Goal: Task Accomplishment & Management: Use online tool/utility

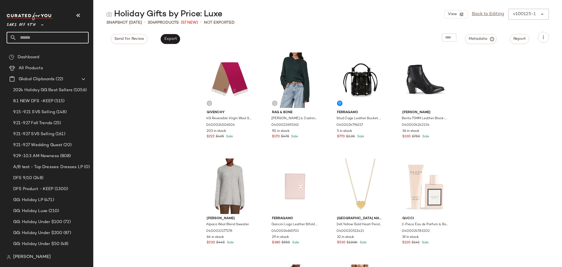
click at [69, 35] on input "text" at bounding box center [52, 38] width 72 height 12
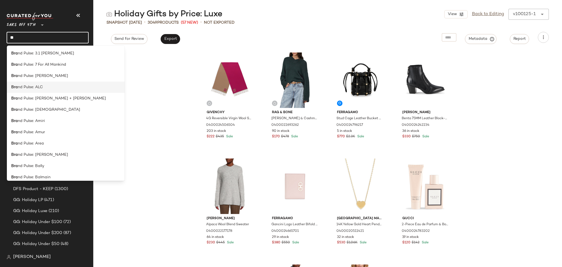
type input "*"
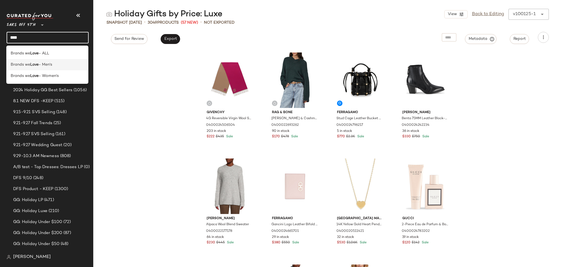
type input "****"
click at [49, 66] on span "- Men's" at bounding box center [45, 65] width 13 height 6
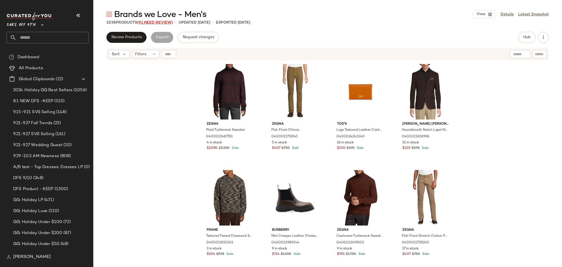
click at [168, 22] on span "(91 Need Review)" at bounding box center [155, 23] width 36 height 4
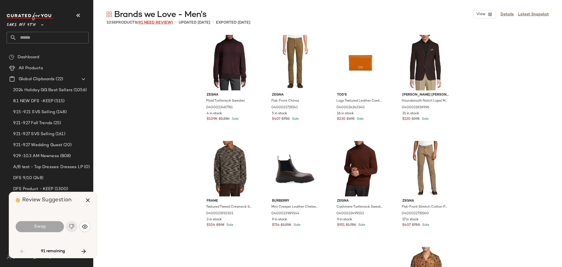
scroll to position [741, 0]
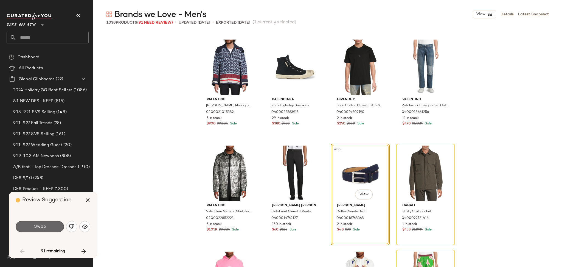
click at [57, 225] on button "Swap" at bounding box center [40, 226] width 48 height 11
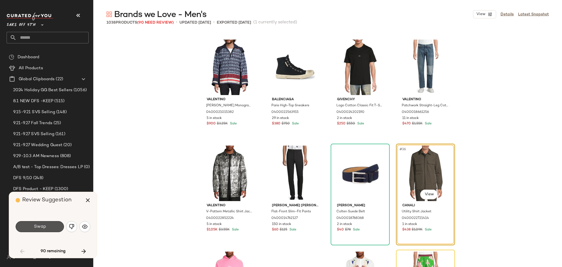
click at [57, 225] on button "Swap" at bounding box center [40, 226] width 48 height 11
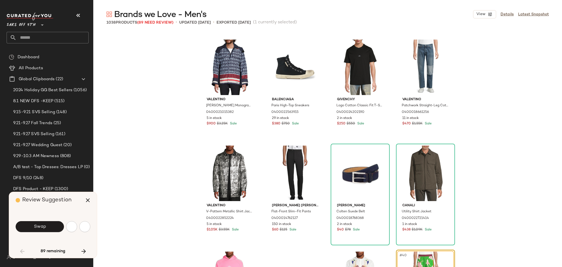
scroll to position [847, 0]
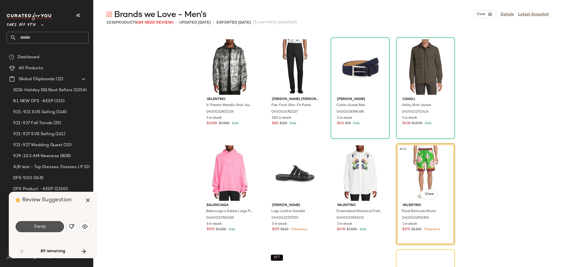
click at [57, 225] on button "Swap" at bounding box center [40, 226] width 48 height 11
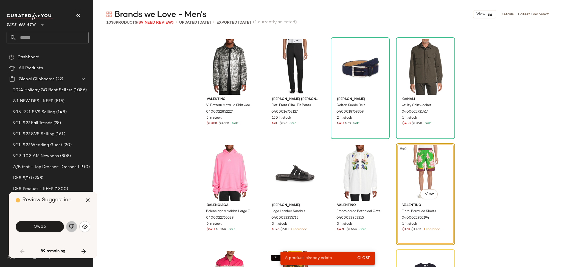
click at [73, 225] on img "button" at bounding box center [71, 226] width 5 height 5
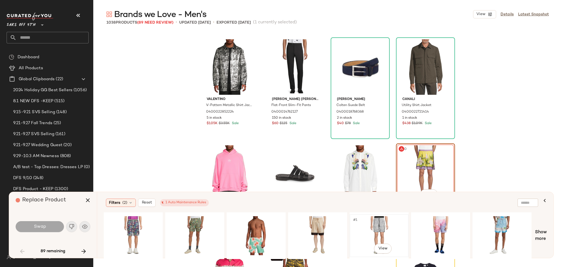
click at [377, 221] on div "#1 View" at bounding box center [378, 235] width 55 height 39
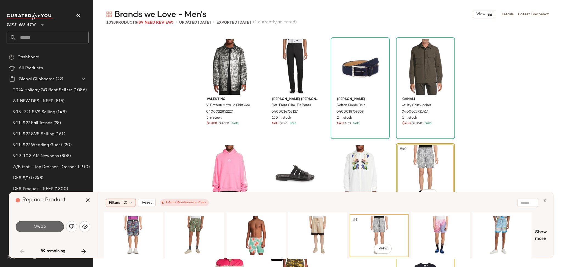
click at [55, 226] on button "Swap" at bounding box center [40, 226] width 48 height 11
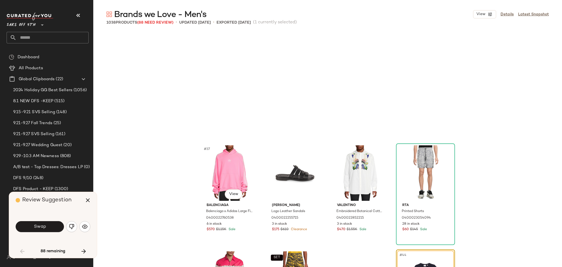
scroll to position [953, 0]
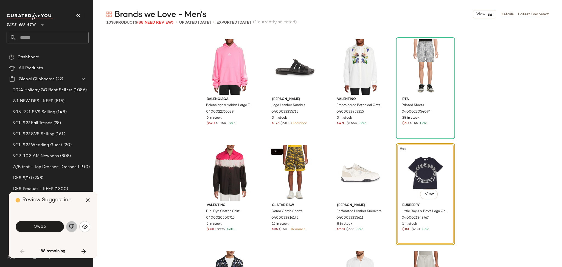
click at [75, 225] on button "button" at bounding box center [71, 226] width 11 height 11
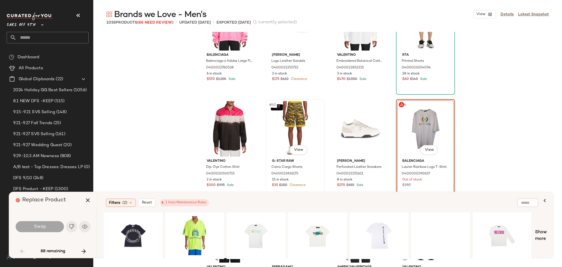
scroll to position [1006, 0]
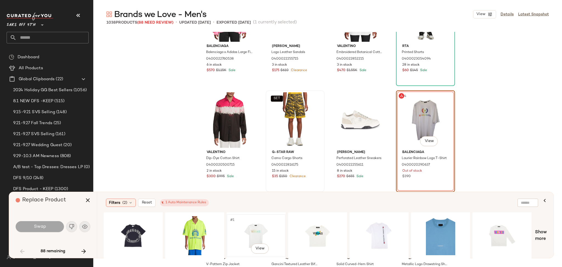
click at [256, 228] on div "#1 View" at bounding box center [255, 235] width 55 height 39
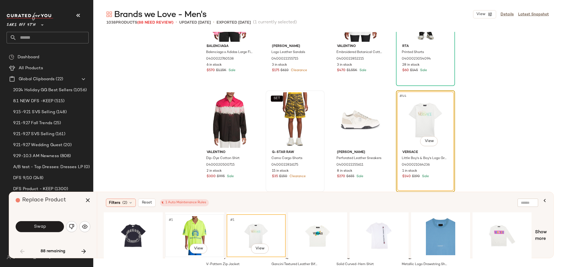
click at [200, 232] on div "#1 View" at bounding box center [194, 235] width 55 height 39
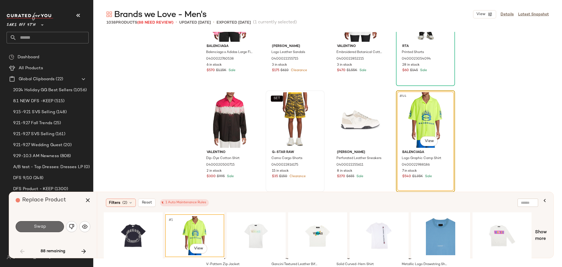
click at [44, 228] on span "Swap" at bounding box center [39, 226] width 12 height 5
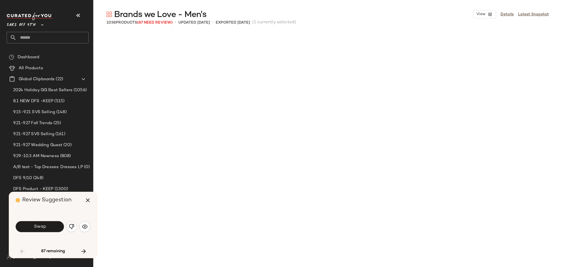
scroll to position [1270, 0]
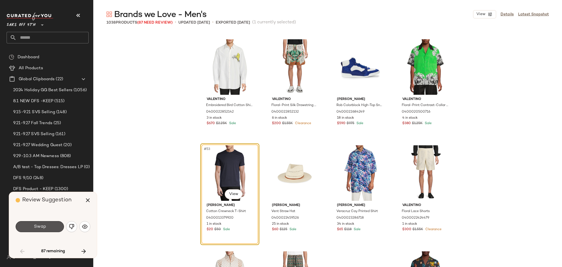
click at [44, 228] on span "Swap" at bounding box center [39, 226] width 12 height 5
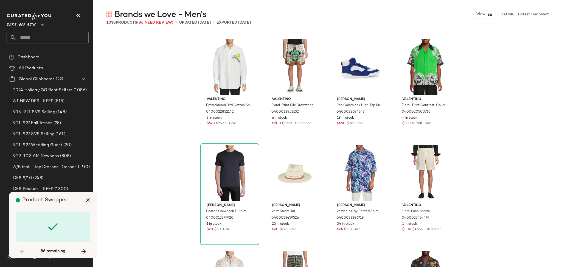
scroll to position [1694, 0]
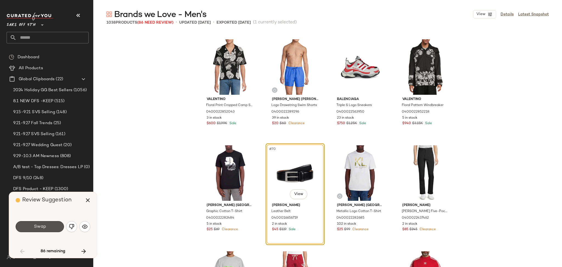
click at [44, 228] on span "Swap" at bounding box center [39, 226] width 12 height 5
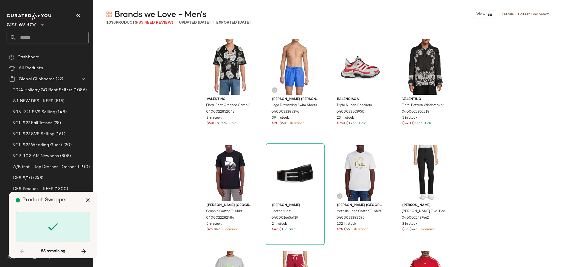
scroll to position [1906, 0]
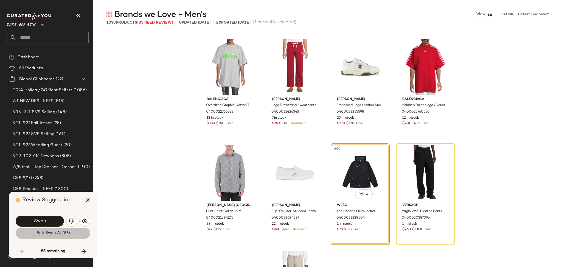
click at [48, 237] on button "Bulk Swap All (85)" at bounding box center [53, 232] width 75 height 11
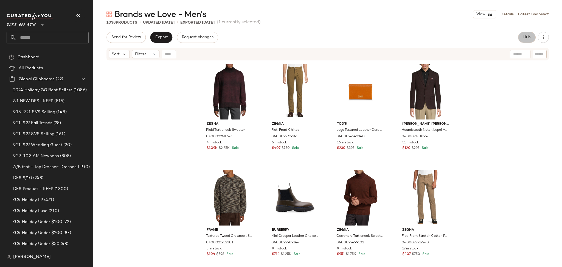
click at [527, 36] on span "Hub" at bounding box center [527, 37] width 8 height 4
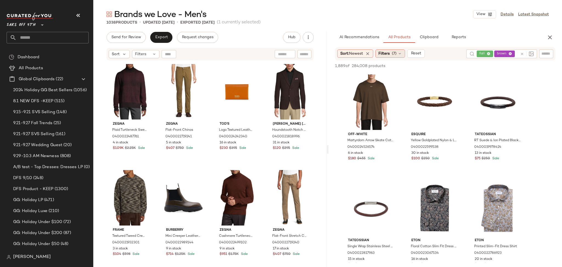
click at [389, 54] on span "Filters" at bounding box center [383, 54] width 11 height 6
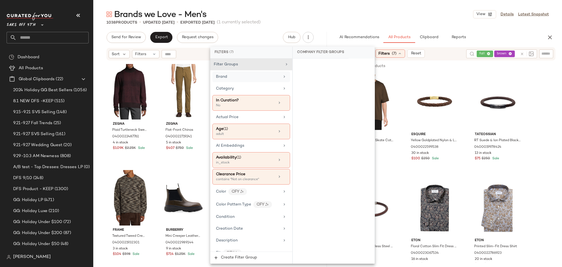
click at [238, 77] on div "Brand" at bounding box center [248, 77] width 64 height 6
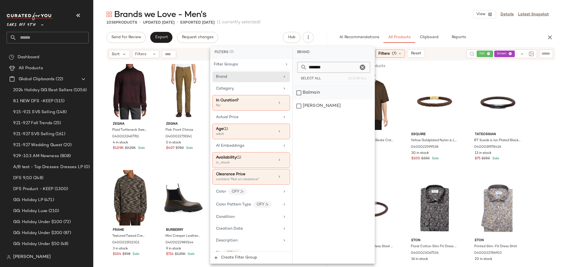
click at [297, 94] on div "Balmain" at bounding box center [334, 92] width 82 height 13
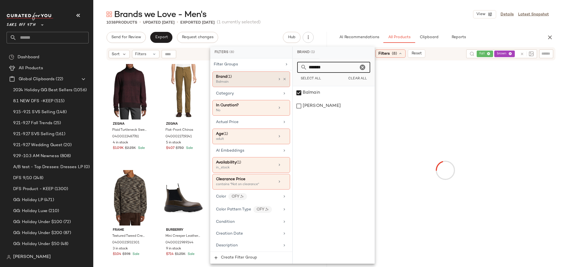
drag, startPoint x: 344, startPoint y: 66, endPoint x: 277, endPoint y: 72, distance: 67.4
click at [277, 72] on div "Filters (8) Filter Groups Brand (1) Balmain Category In Curation? No Actual Pri…" at bounding box center [292, 155] width 165 height 217
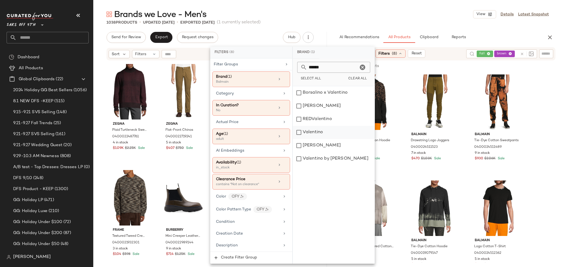
click at [321, 133] on div "Valentino" at bounding box center [334, 132] width 82 height 13
drag, startPoint x: 335, startPoint y: 66, endPoint x: 290, endPoint y: 77, distance: 46.2
click at [290, 77] on div "Filters (8) Filter Groups Brand (2) Balmain, Valentino Category In Curation? No…" at bounding box center [292, 155] width 165 height 217
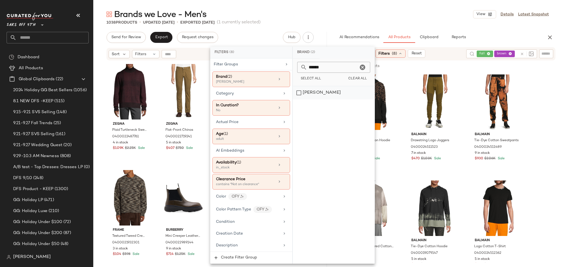
click at [302, 94] on div "[PERSON_NAME]" at bounding box center [334, 92] width 82 height 13
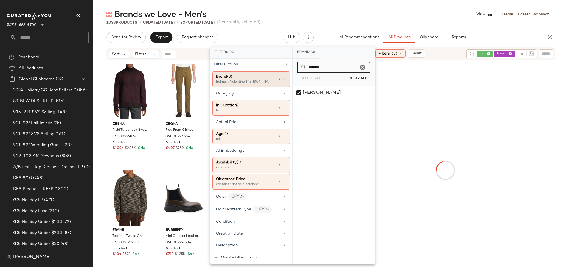
drag, startPoint x: 329, startPoint y: 68, endPoint x: 286, endPoint y: 73, distance: 43.6
click at [286, 73] on div "Filters (8) Filter Groups Brand (3) Balmain, Valentino, [PERSON_NAME] Category …" at bounding box center [292, 155] width 165 height 217
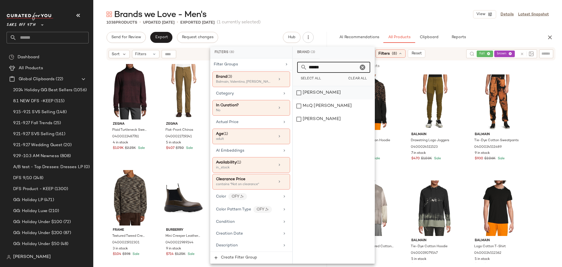
click at [300, 96] on div "[PERSON_NAME]" at bounding box center [334, 92] width 82 height 13
drag, startPoint x: 338, startPoint y: 68, endPoint x: 283, endPoint y: 75, distance: 55.6
click at [283, 75] on div "Filters (8) Filter Groups Brand (4) Balmain, Valentino, [PERSON_NAME] +1 more C…" at bounding box center [292, 155] width 165 height 217
click at [300, 92] on div "Off-White" at bounding box center [334, 92] width 82 height 13
drag, startPoint x: 327, startPoint y: 66, endPoint x: 276, endPoint y: 65, distance: 50.2
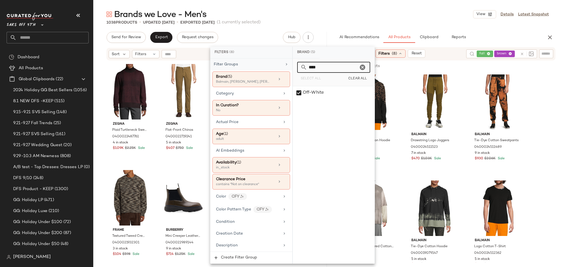
click at [276, 65] on div "Filters (8) Filter Groups Brand (5) Balmain, Valentino, [PERSON_NAME] +2 more C…" at bounding box center [292, 155] width 165 height 217
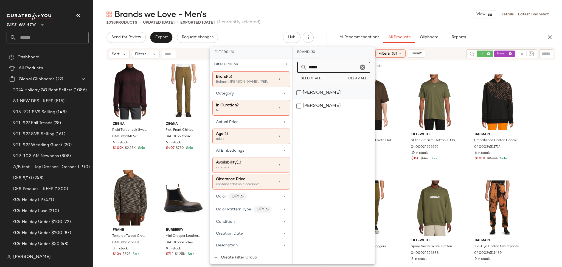
type input "*****"
click at [300, 96] on div "[PERSON_NAME]" at bounding box center [334, 92] width 82 height 13
click at [301, 106] on div "[PERSON_NAME]" at bounding box center [334, 105] width 82 height 13
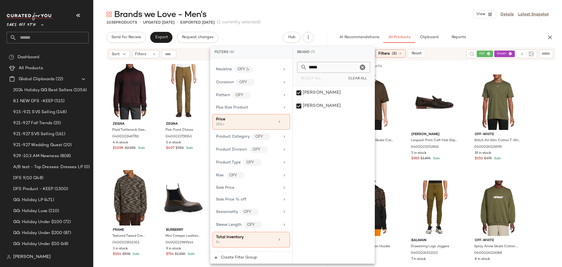
scroll to position [341, 0]
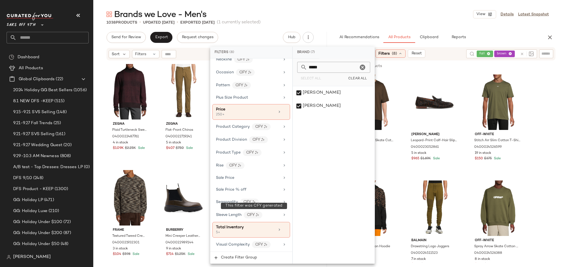
click at [370, 23] on div "1038 Products • updated [DATE] • Exported [DATE] (1 currently selected)" at bounding box center [327, 22] width 468 height 5
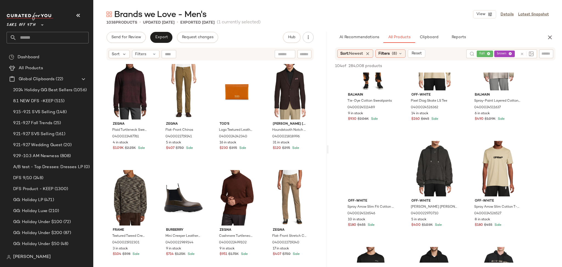
scroll to position [0, 0]
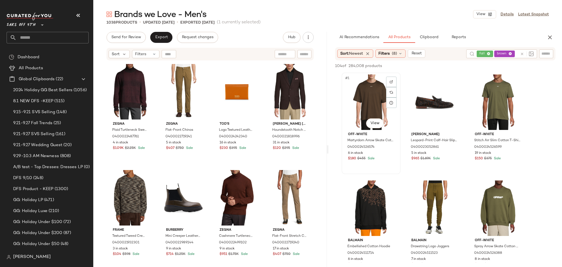
click at [362, 93] on div "#1 View" at bounding box center [370, 101] width 55 height 55
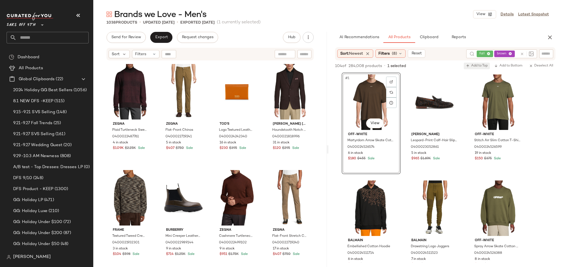
click at [471, 66] on span "Add to Top" at bounding box center [477, 66] width 22 height 4
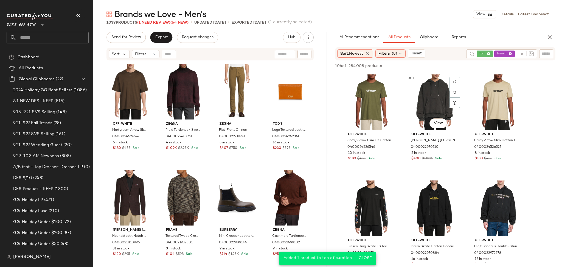
scroll to position [320, 0]
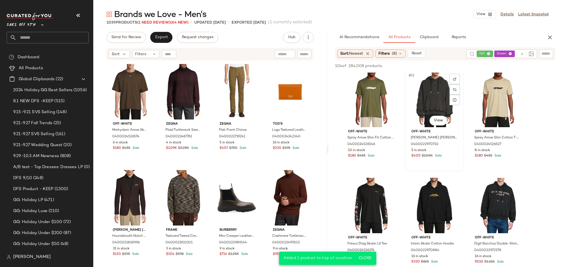
click at [429, 92] on div "#11 View" at bounding box center [434, 99] width 55 height 55
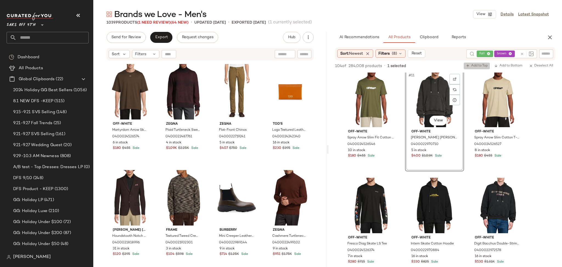
click at [482, 64] on span "Add to Top" at bounding box center [477, 66] width 22 height 4
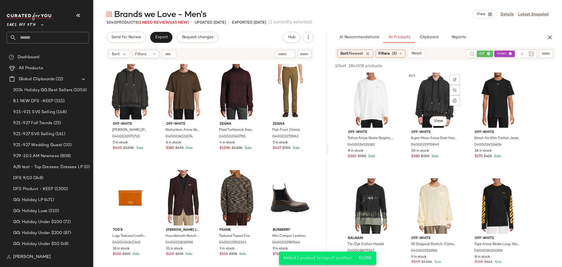
scroll to position [638, 0]
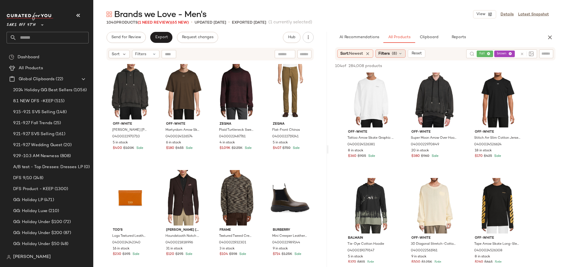
click at [396, 53] on span "(8)" at bounding box center [394, 54] width 5 height 6
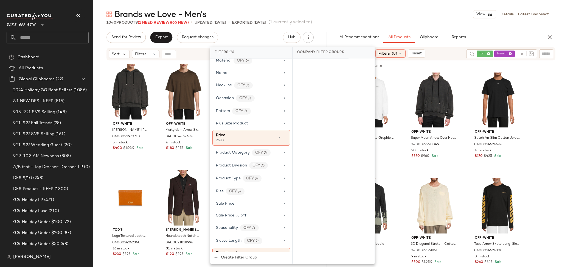
scroll to position [341, 0]
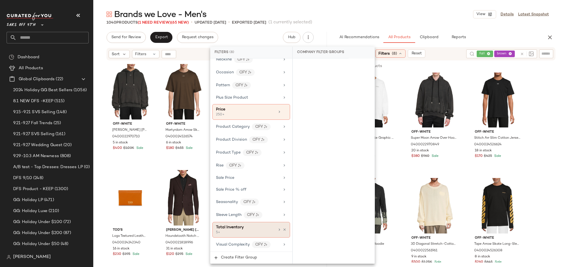
click at [255, 231] on div "5+" at bounding box center [243, 232] width 55 height 5
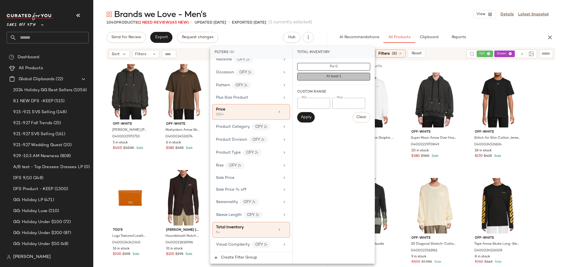
click at [319, 77] on button "At least 1" at bounding box center [333, 77] width 73 height 8
click at [374, 11] on div "Brands we Love - Men's View Details Latest Snapshot" at bounding box center [327, 14] width 468 height 11
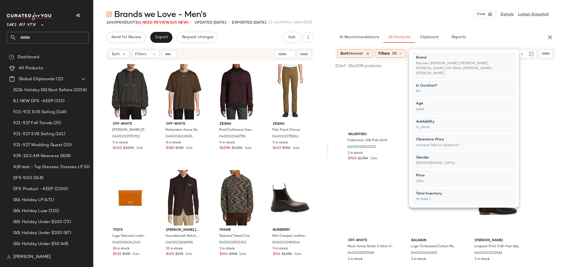
click at [374, 11] on div "Brands we Love - Men's View Details Latest Snapshot" at bounding box center [327, 14] width 468 height 11
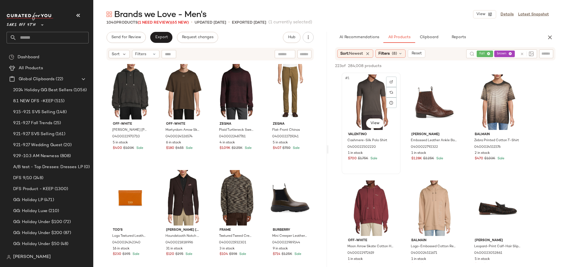
click at [365, 88] on div "#1 View" at bounding box center [370, 101] width 55 height 55
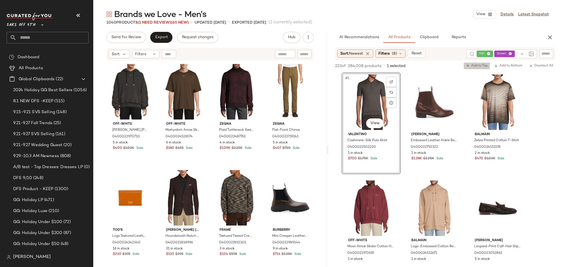
click at [479, 64] on span "Add to Top" at bounding box center [477, 66] width 22 height 4
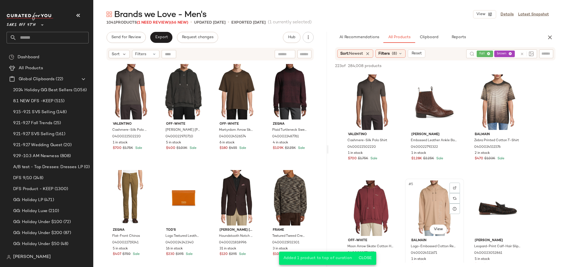
click at [438, 197] on div "#5 View" at bounding box center [434, 207] width 55 height 55
click at [471, 66] on span "Add to Top" at bounding box center [477, 66] width 22 height 4
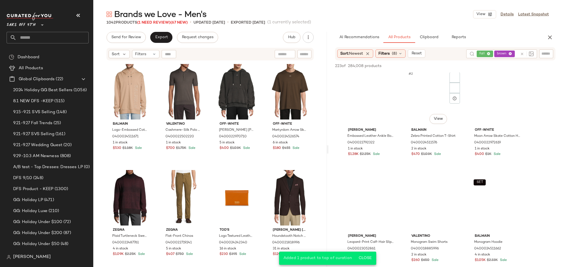
scroll to position [5, 0]
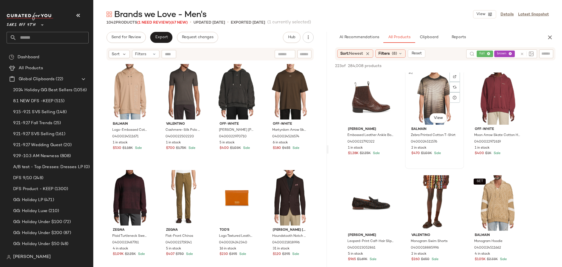
click at [431, 100] on div "#2 View" at bounding box center [434, 96] width 55 height 55
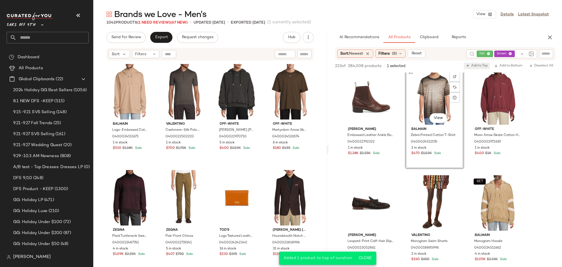
click at [470, 63] on button "Add to Top" at bounding box center [477, 66] width 26 height 7
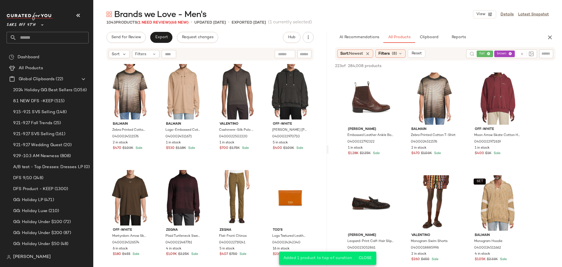
scroll to position [0, 0]
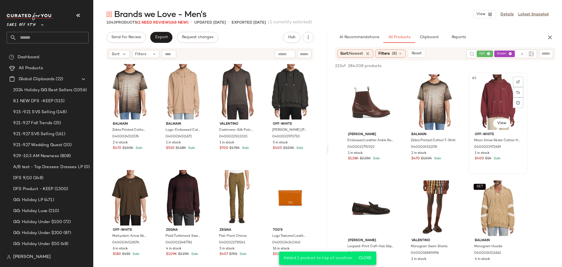
click at [491, 102] on div "#3 View" at bounding box center [497, 101] width 55 height 55
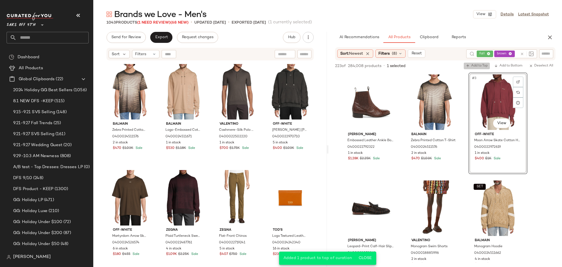
click at [479, 65] on span "Add to Top" at bounding box center [477, 66] width 22 height 4
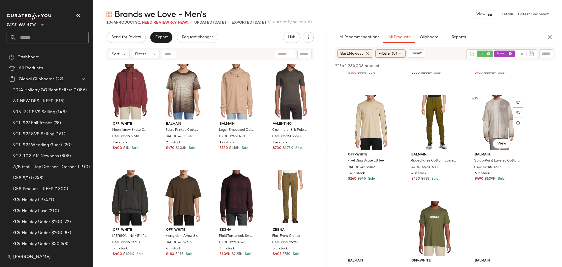
scroll to position [404, 0]
click at [490, 124] on div "#15 View" at bounding box center [497, 121] width 55 height 55
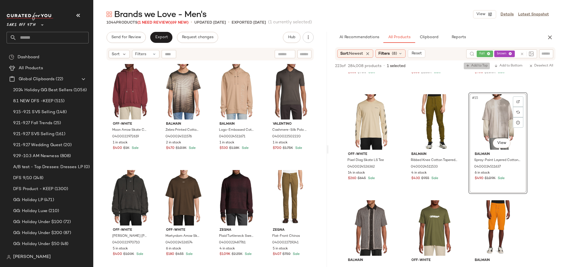
click at [481, 64] on span "Add to Top" at bounding box center [477, 66] width 22 height 4
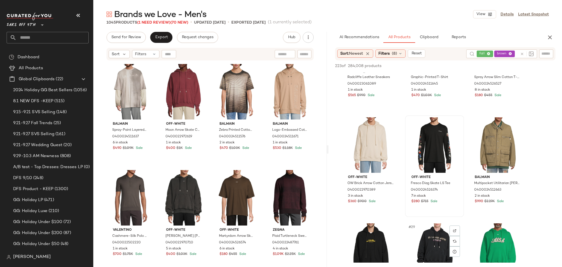
scroll to position [803, 0]
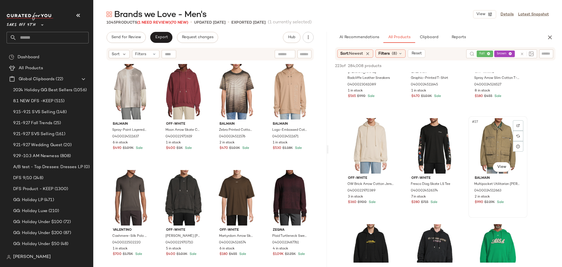
click at [482, 141] on div "#27 View" at bounding box center [497, 145] width 55 height 55
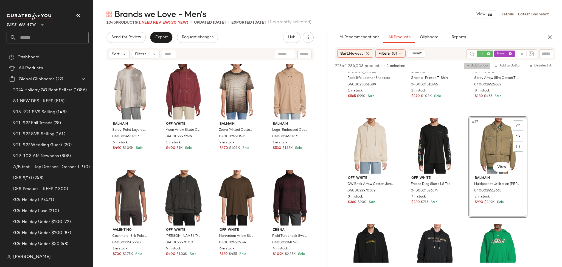
click at [469, 63] on button "Add to Top" at bounding box center [477, 66] width 26 height 7
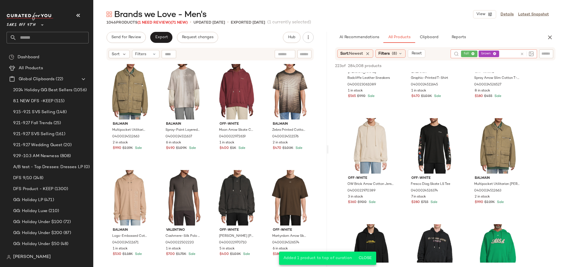
click at [521, 54] on icon at bounding box center [522, 54] width 4 height 4
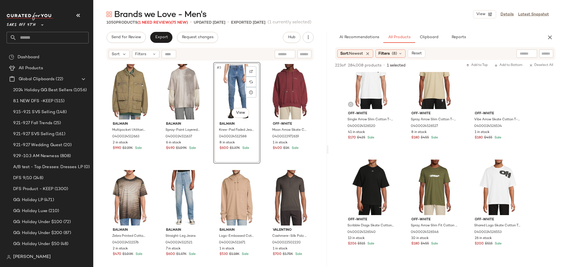
scroll to position [2247, 0]
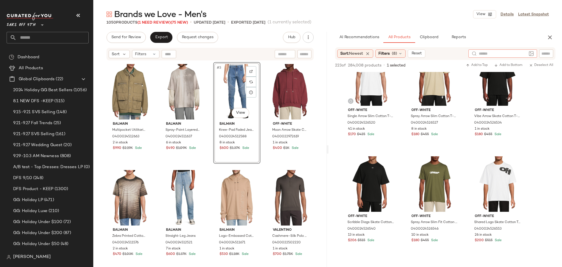
click at [525, 55] on input "text" at bounding box center [503, 54] width 48 height 6
type input "****"
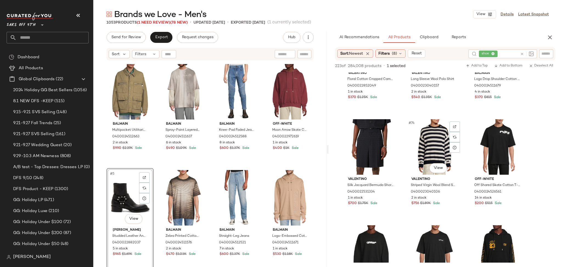
scroll to position [2497, 0]
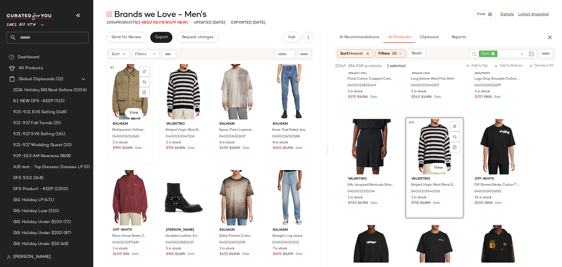
click at [129, 90] on div "#1 View" at bounding box center [129, 91] width 43 height 55
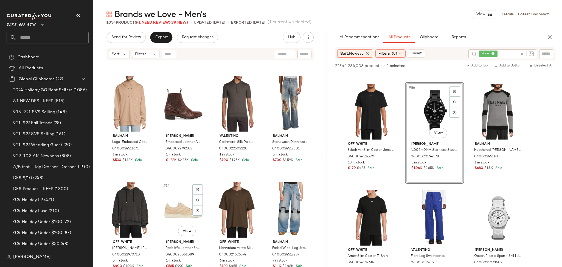
scroll to position [200, 0]
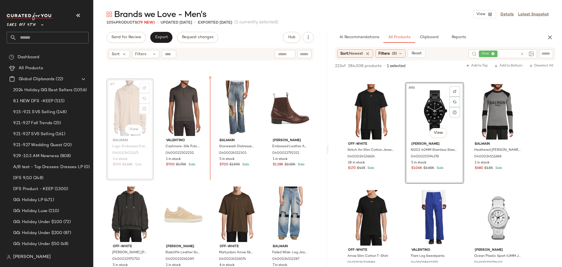
scroll to position [198, 0]
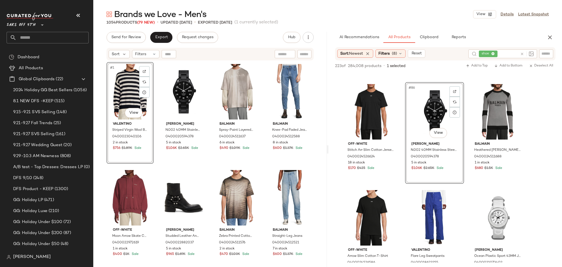
click at [115, 101] on div "#1 View" at bounding box center [129, 91] width 43 height 55
click at [281, 91] on div "#4 View" at bounding box center [289, 91] width 43 height 55
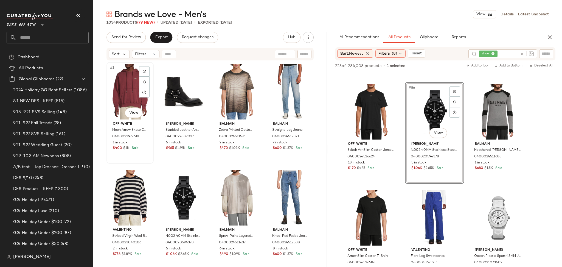
click at [132, 91] on div "#1 View" at bounding box center [129, 91] width 43 height 55
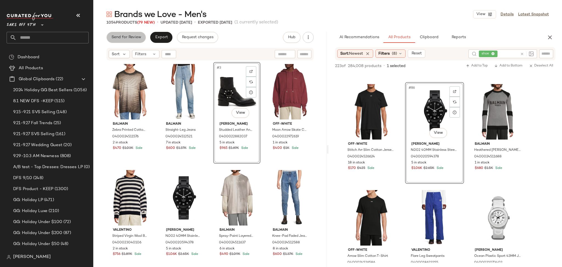
click at [129, 37] on span "Send for Review" at bounding box center [126, 37] width 30 height 4
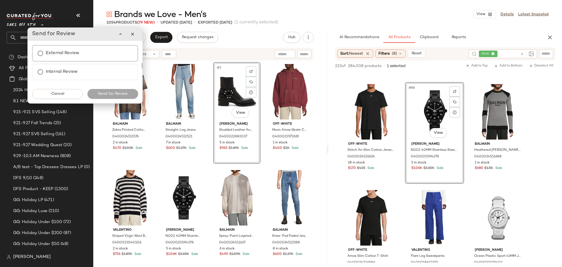
click at [85, 52] on div "External Review" at bounding box center [85, 53] width 106 height 16
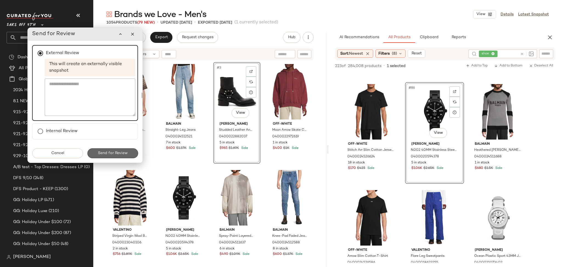
click at [112, 151] on span "Send for Review" at bounding box center [113, 153] width 30 height 4
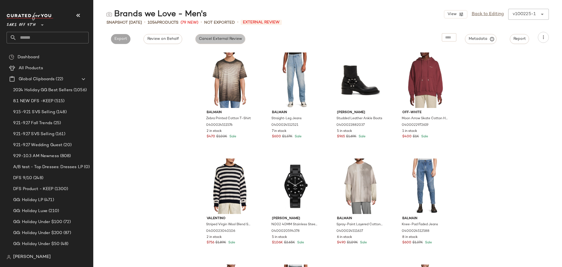
click at [212, 37] on span "Cancel External Review" at bounding box center [220, 39] width 43 height 4
